Goal: Navigation & Orientation: Find specific page/section

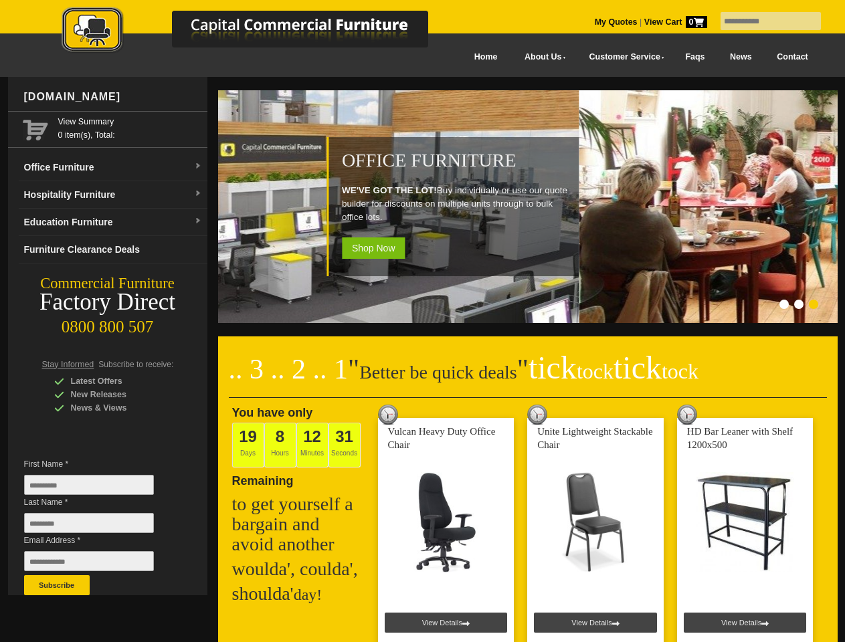
click at [762, 21] on input "text" at bounding box center [770, 21] width 100 height 18
click at [99, 526] on input "Last Name *" at bounding box center [89, 523] width 130 height 20
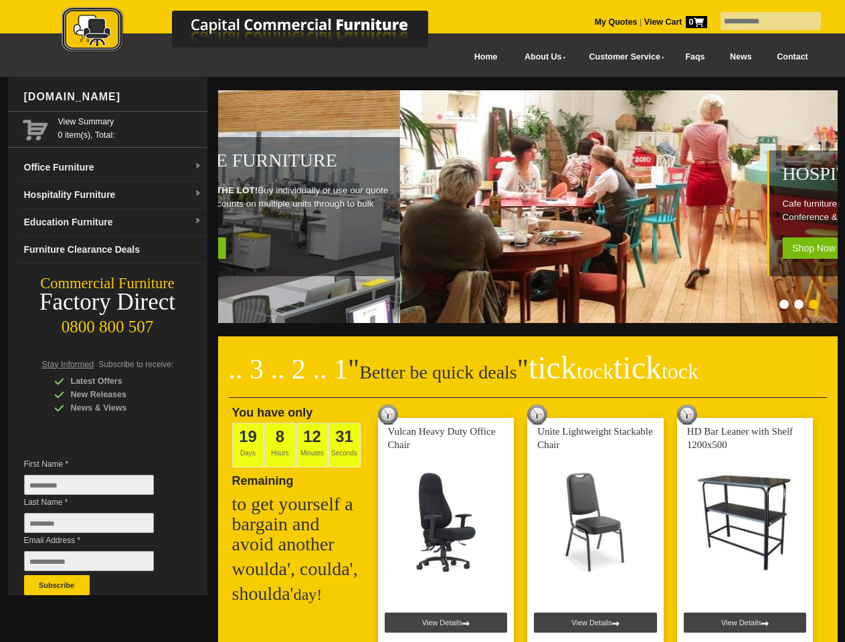
click at [57, 585] on button "Subscribe" at bounding box center [57, 585] width 66 height 20
click at [511, 306] on ol at bounding box center [511, 306] width 626 height 13
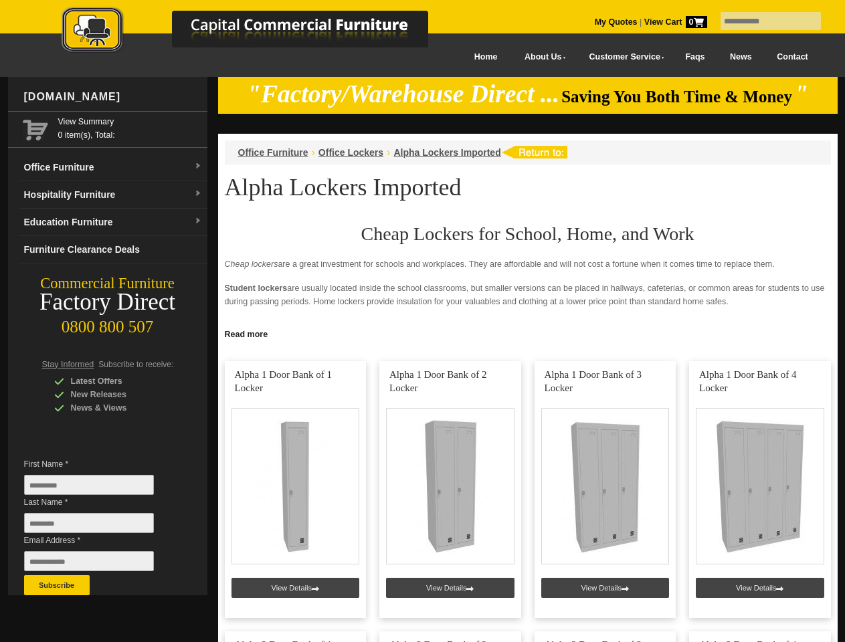
click at [762, 21] on input "text" at bounding box center [770, 21] width 100 height 18
click at [99, 526] on input "Last Name *" at bounding box center [89, 523] width 130 height 20
click at [57, 585] on button "Subscribe" at bounding box center [57, 585] width 66 height 20
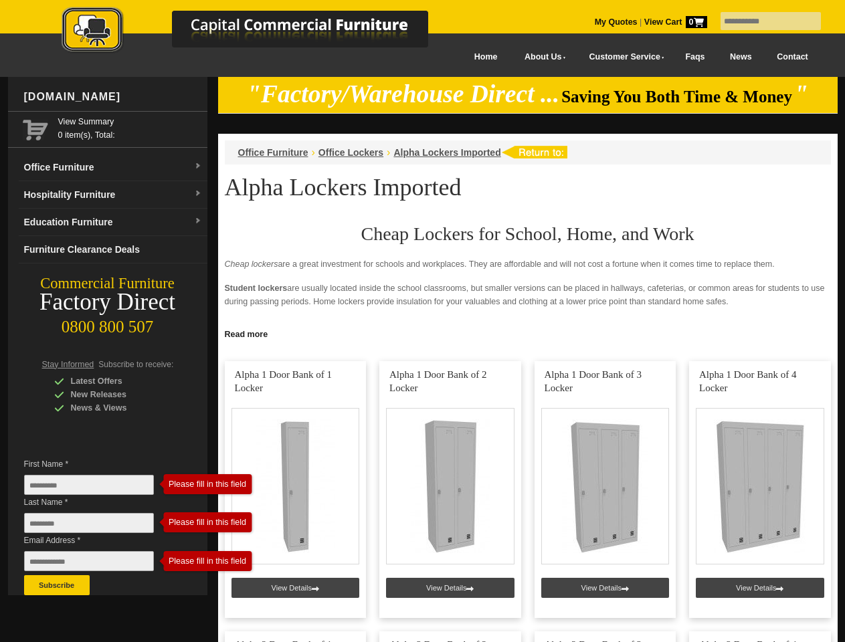
click at [528, 333] on link "Read more" at bounding box center [527, 332] width 619 height 17
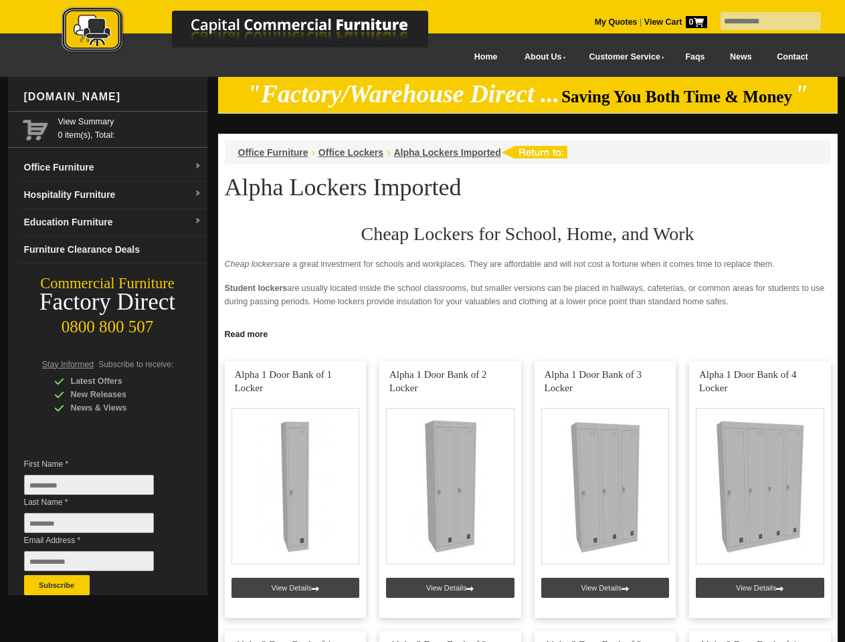
click at [762, 21] on input "text" at bounding box center [770, 21] width 100 height 18
click at [99, 526] on input "Last Name *" at bounding box center [89, 523] width 130 height 20
click at [57, 585] on button "Subscribe" at bounding box center [57, 585] width 66 height 20
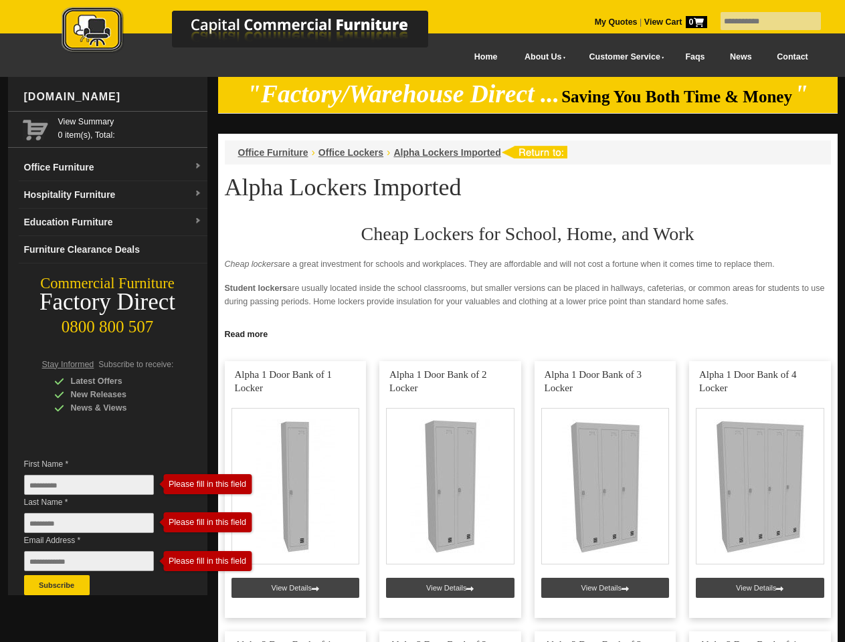
click at [528, 333] on link "Read more" at bounding box center [527, 332] width 619 height 17
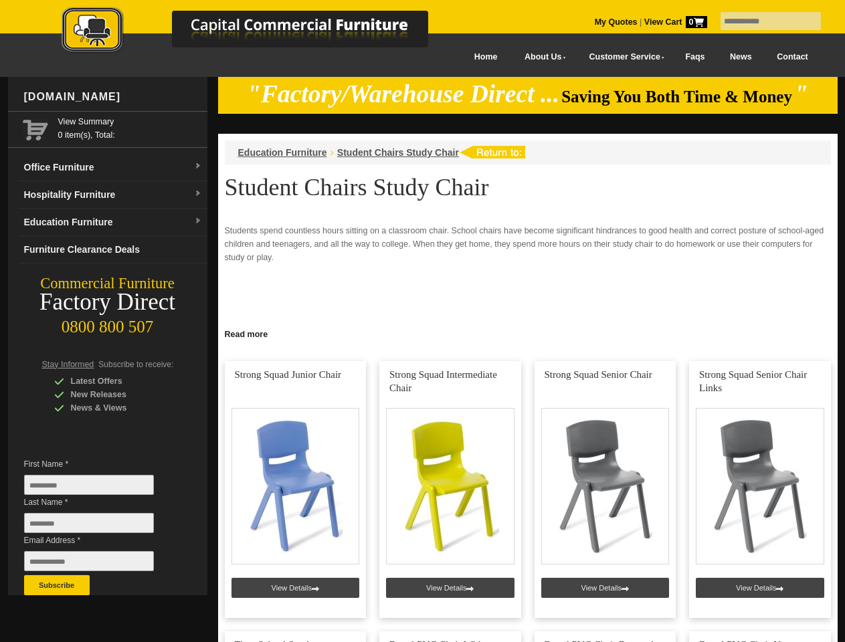
click at [762, 21] on input "text" at bounding box center [770, 21] width 100 height 18
click at [99, 526] on input "Last Name *" at bounding box center [89, 523] width 130 height 20
click at [57, 585] on button "Subscribe" at bounding box center [57, 585] width 66 height 20
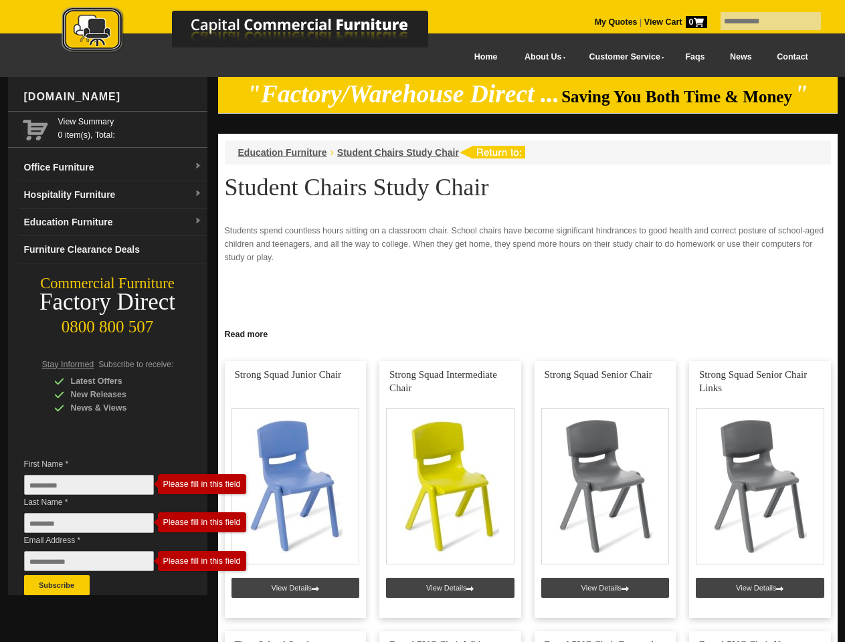
click at [528, 333] on link "Read more" at bounding box center [527, 332] width 619 height 17
